Goal: Task Accomplishment & Management: Use online tool/utility

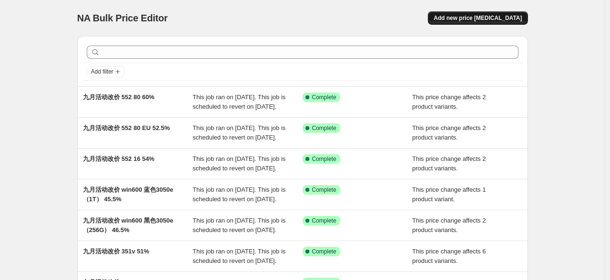
click at [470, 17] on span "Add new price [MEDICAL_DATA]" at bounding box center [477, 18] width 88 height 8
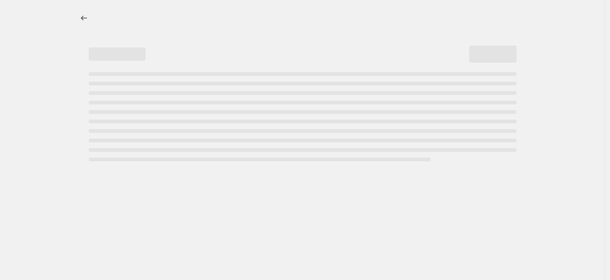
select select "percentage"
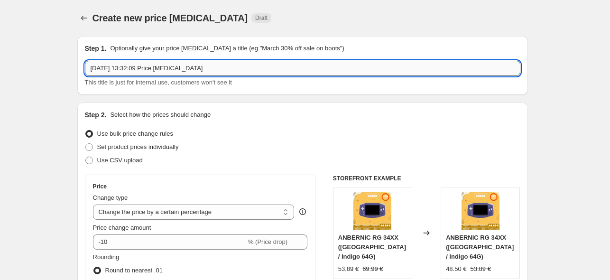
click at [165, 72] on input "[DATE] 13:32:09 Price [MEDICAL_DATA]" at bounding box center [302, 68] width 435 height 15
click at [165, 71] on input "[DATE] 13:32:09 Price [MEDICAL_DATA]" at bounding box center [302, 68] width 435 height 15
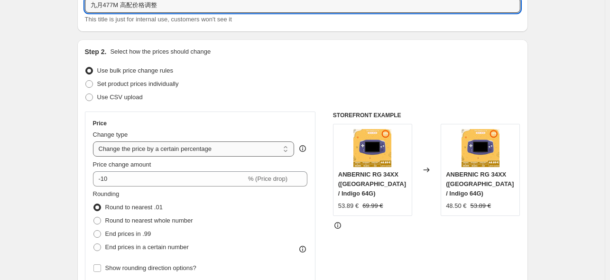
type input "九月477M 高配价格调整"
click at [231, 148] on select "Change the price to a certain amount Change the price by a certain amount Chang…" at bounding box center [194, 148] width 202 height 15
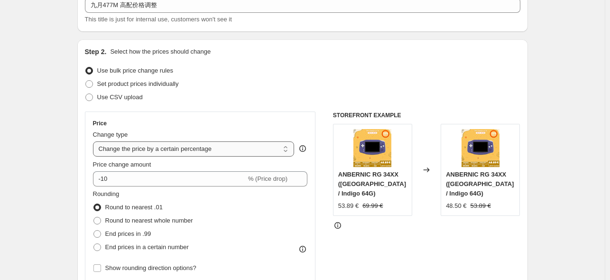
select select "pcap"
click at [95, 141] on select "Change the price to a certain amount Change the price by a certain amount Chang…" at bounding box center [194, 148] width 202 height 15
type input "-20"
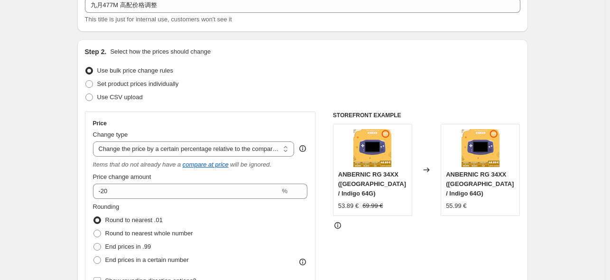
click at [236, 220] on div "Rounding Round to nearest .01 Round to nearest whole number End prices in .99 E…" at bounding box center [200, 234] width 215 height 64
click at [249, 150] on select "Change the price to a certain amount Change the price by a certain amount Chang…" at bounding box center [194, 148] width 202 height 15
select select "by"
click at [95, 141] on select "Change the price to a certain amount Change the price by a certain amount Chang…" at bounding box center [194, 148] width 202 height 15
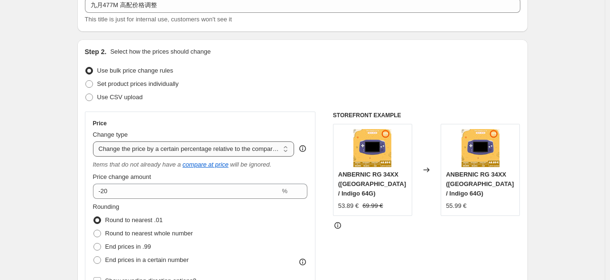
type input "-10.00"
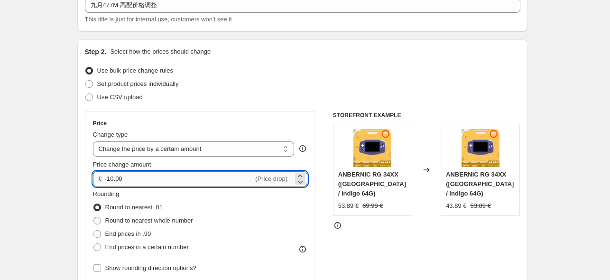
click at [200, 183] on input "-10.00" at bounding box center [179, 178] width 148 height 15
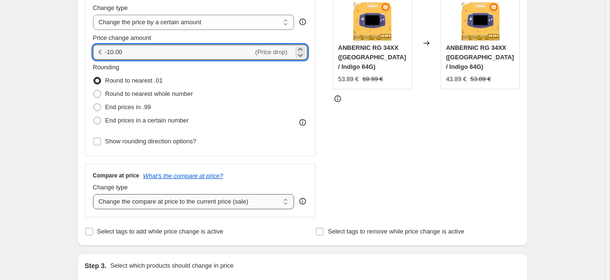
scroll to position [316, 0]
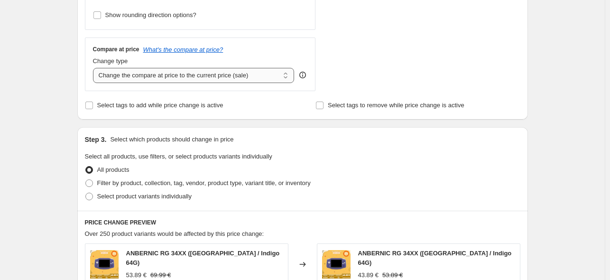
drag, startPoint x: 225, startPoint y: 74, endPoint x: 224, endPoint y: 81, distance: 6.2
click at [225, 75] on select "Change the compare at price to the current price (sale) Change the compare at p…" at bounding box center [194, 75] width 202 height 15
select select "no_change"
click at [95, 68] on select "Change the compare at price to the current price (sale) Change the compare at p…" at bounding box center [194, 75] width 202 height 15
click at [99, 196] on span "Select product variants individually" at bounding box center [144, 196] width 94 height 7
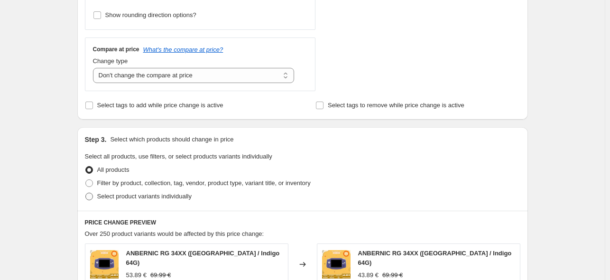
click at [93, 198] on span at bounding box center [89, 197] width 8 height 8
click at [86, 193] on input "Select product variants individually" at bounding box center [85, 193] width 0 height 0
radio input "true"
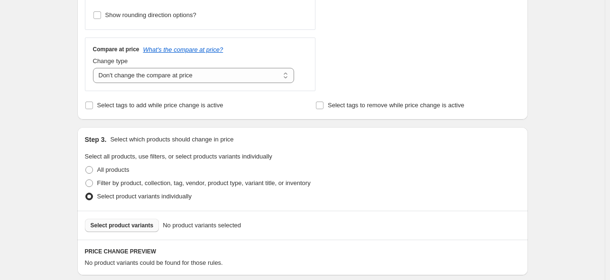
click at [108, 223] on span "Select product variants" at bounding box center [122, 225] width 63 height 8
